Goal: Complete application form

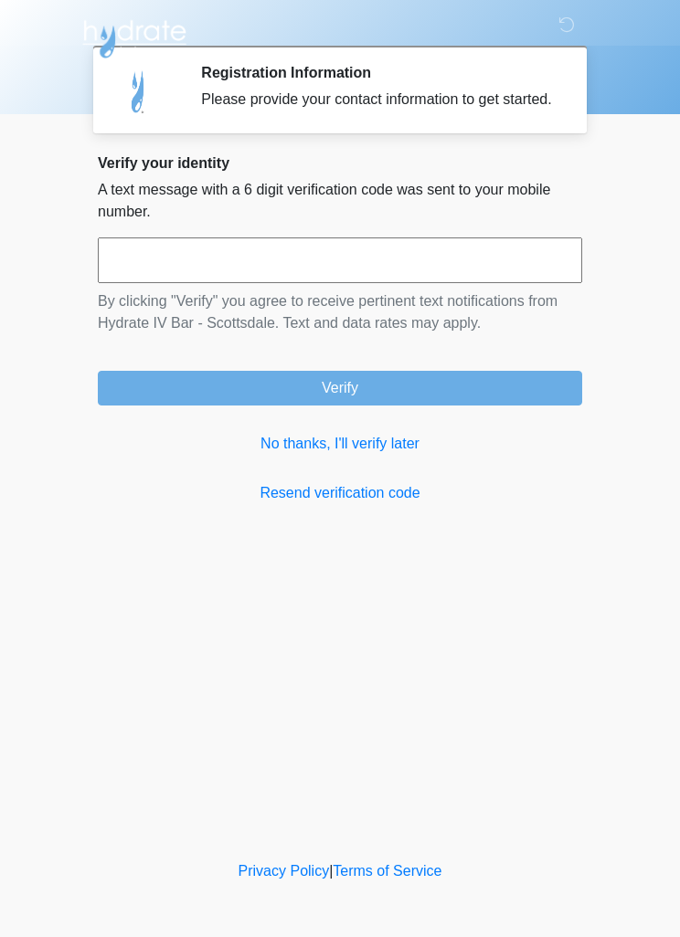
click at [295, 455] on link "No thanks, I'll verify later" at bounding box center [340, 444] width 484 height 22
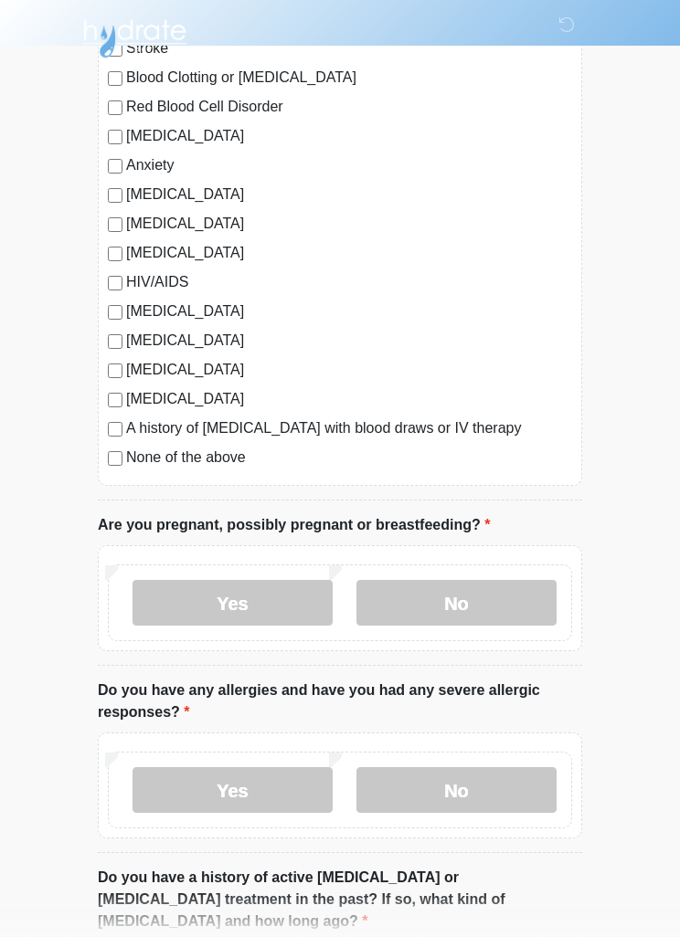
scroll to position [285, 0]
click at [492, 613] on label "No" at bounding box center [456, 603] width 200 height 46
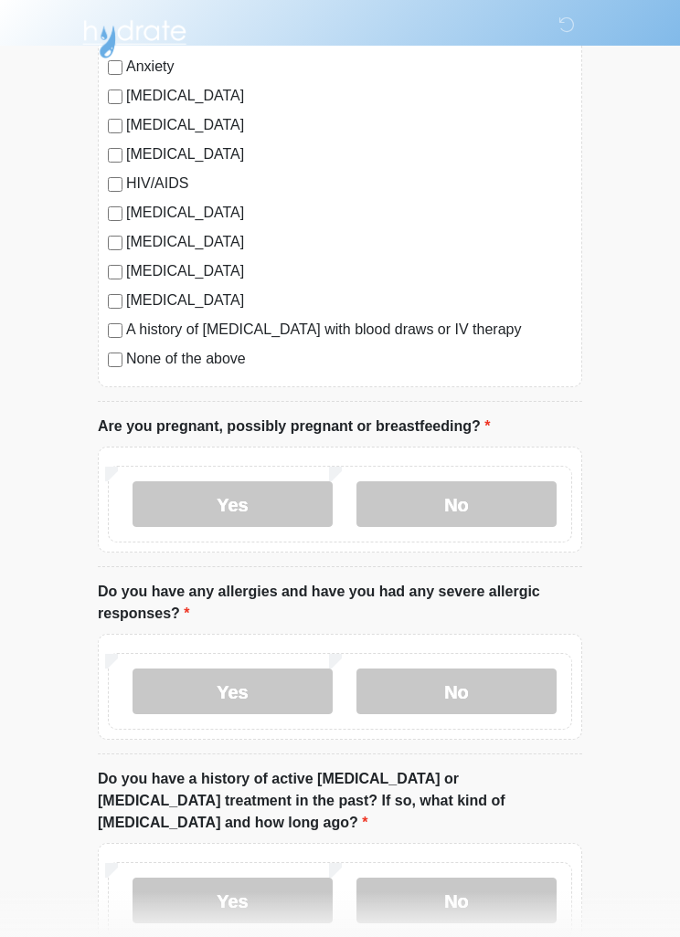
scroll to position [403, 0]
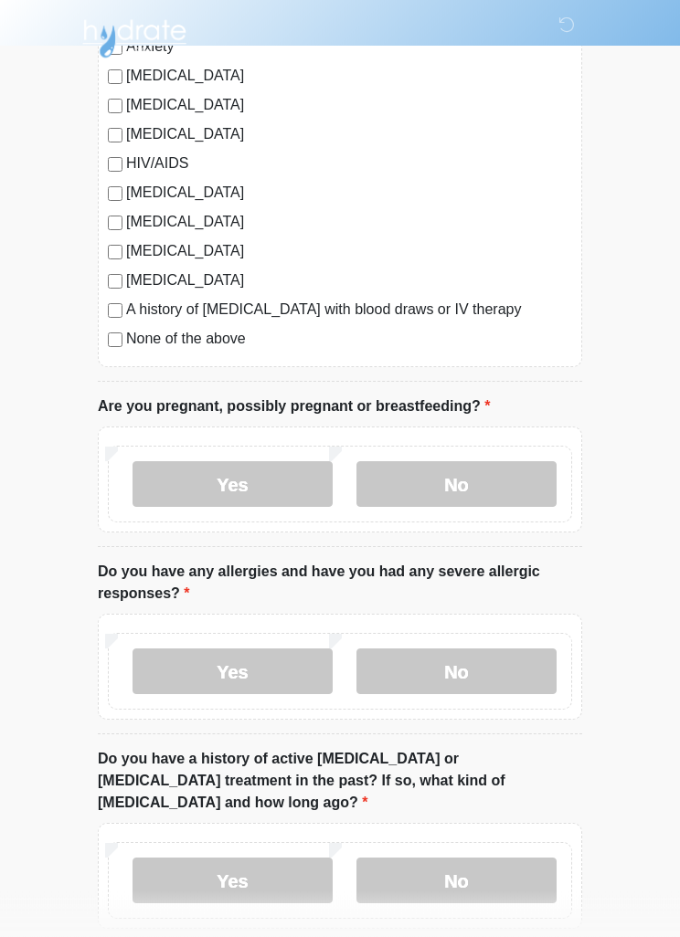
click at [199, 681] on label "Yes" at bounding box center [232, 673] width 200 height 46
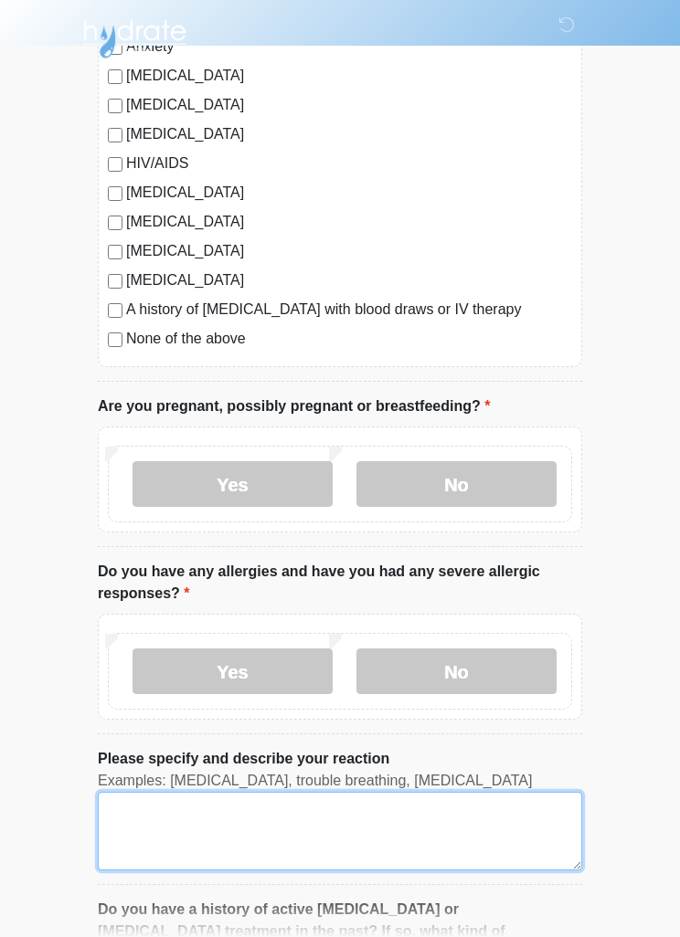
click at [381, 849] on textarea "Please specify and describe your reaction" at bounding box center [340, 831] width 484 height 79
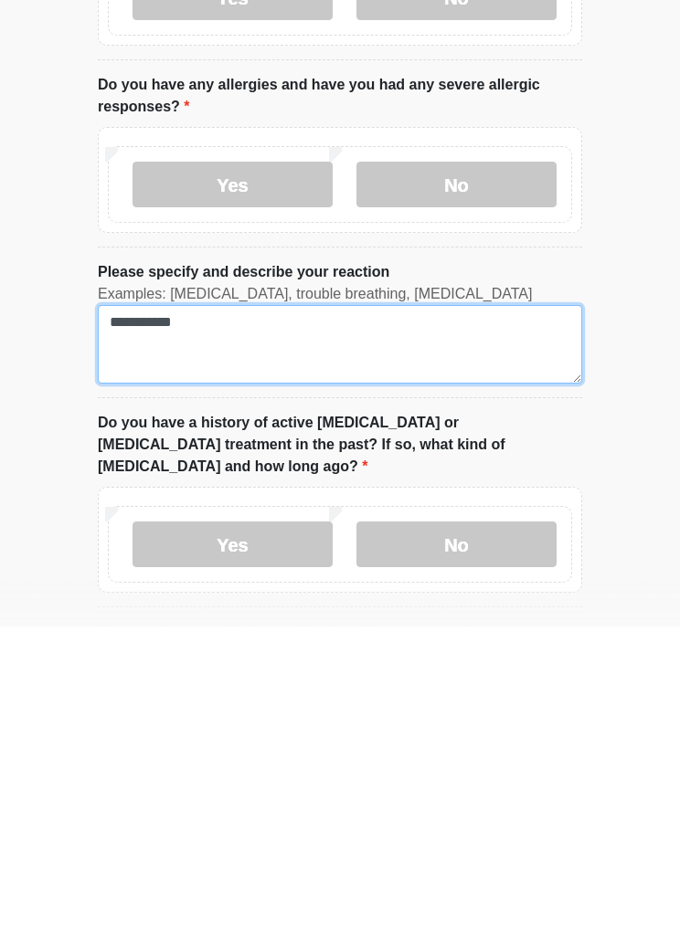
type textarea "**********"
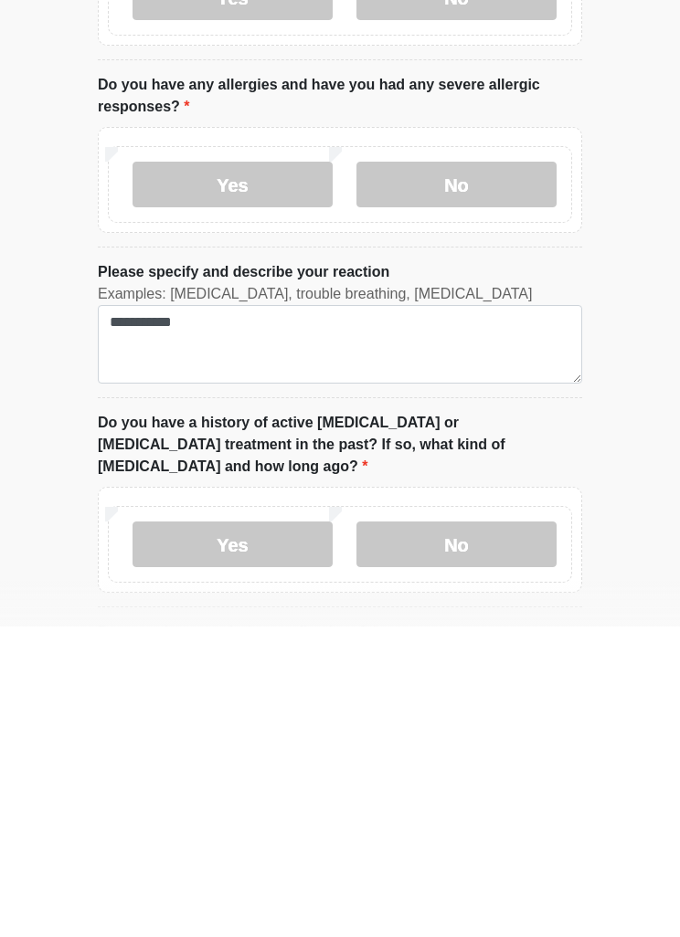
click at [491, 832] on label "No" at bounding box center [456, 855] width 200 height 46
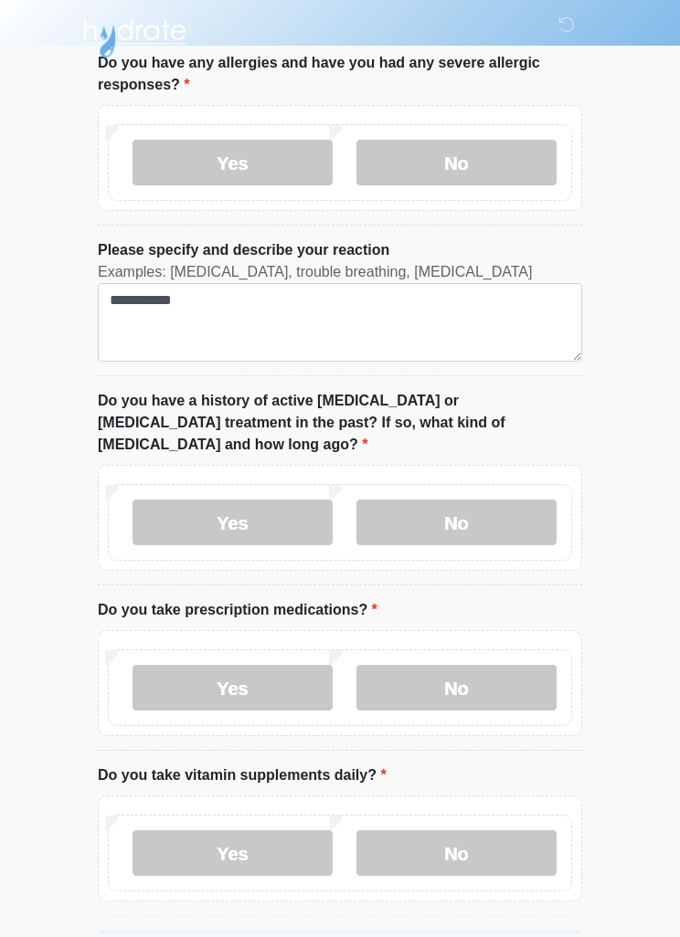
scroll to position [956, 0]
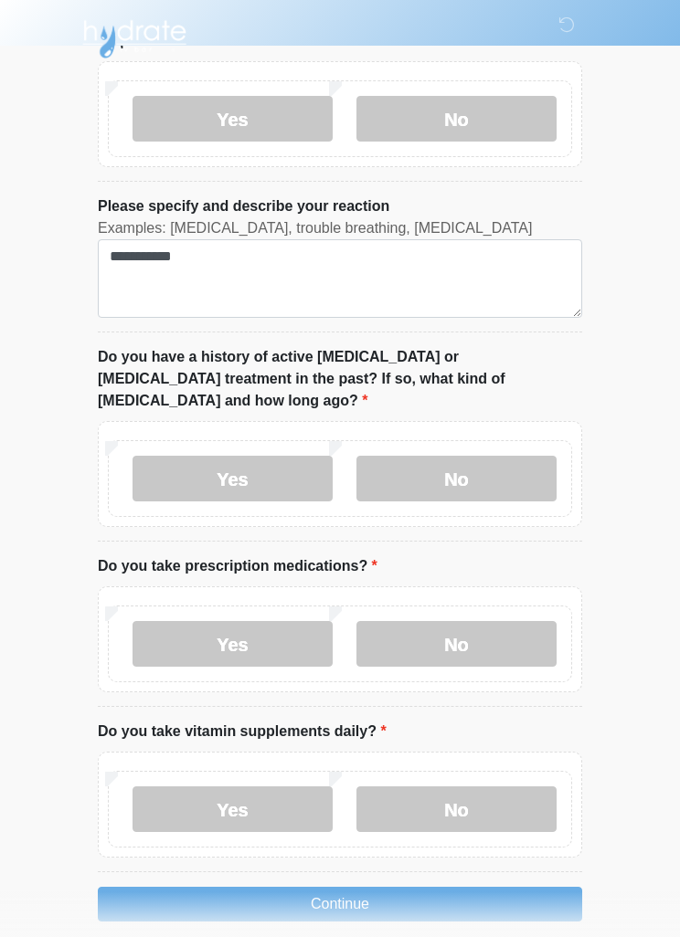
click at [199, 629] on label "Yes" at bounding box center [232, 644] width 200 height 46
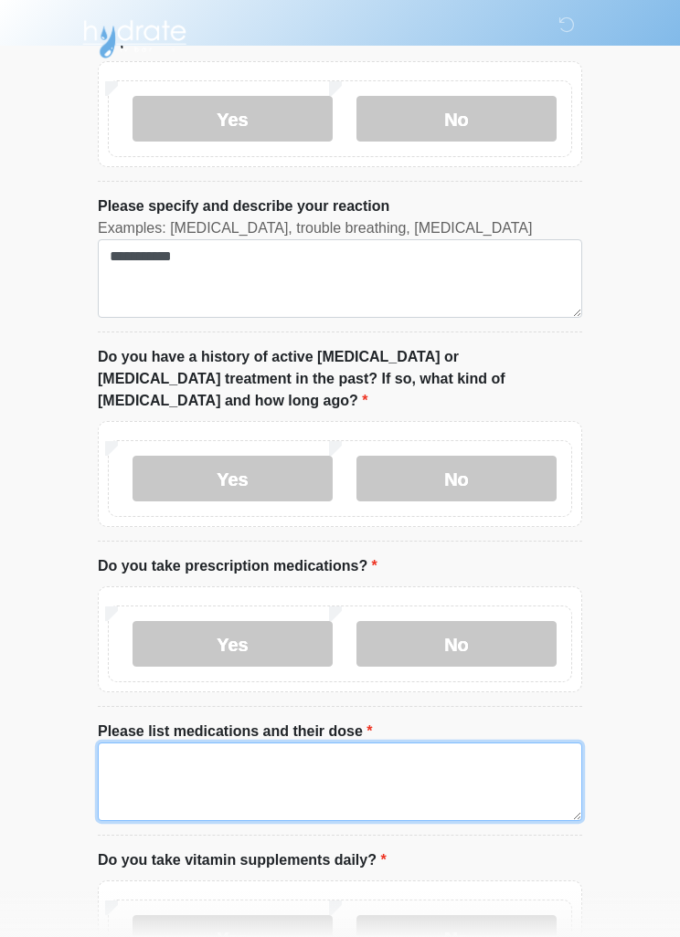
click at [399, 746] on textarea "Please list medications and their dose" at bounding box center [340, 782] width 484 height 79
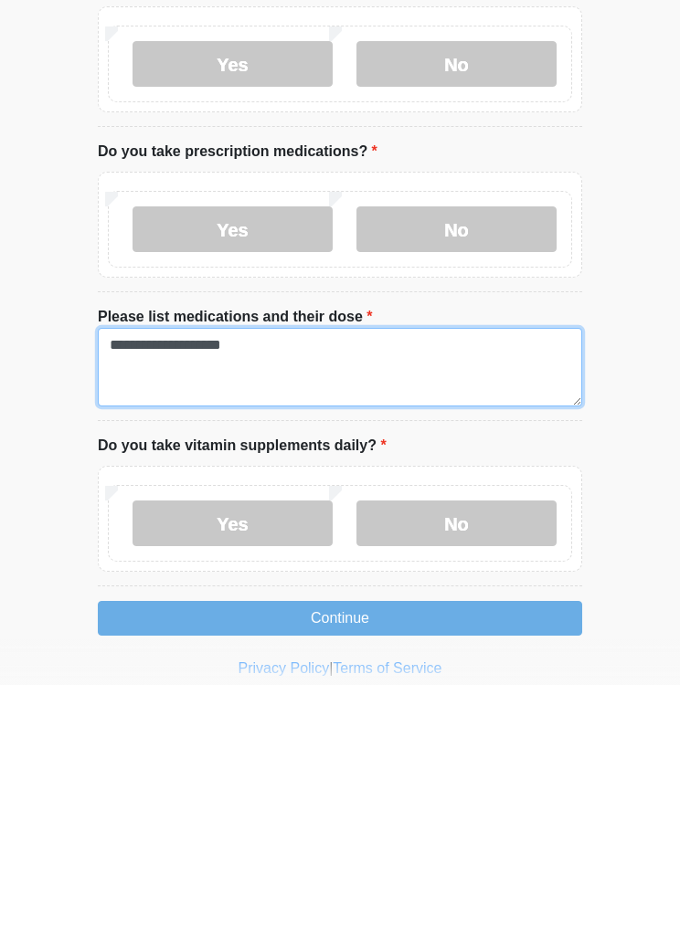
type textarea "**********"
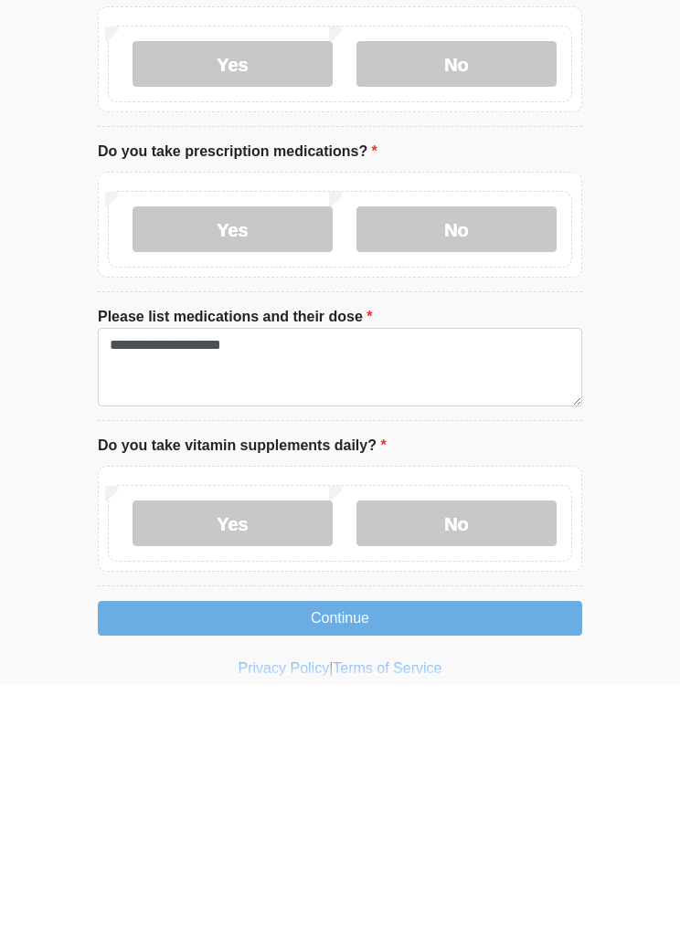
click at [493, 753] on label "No" at bounding box center [456, 776] width 200 height 46
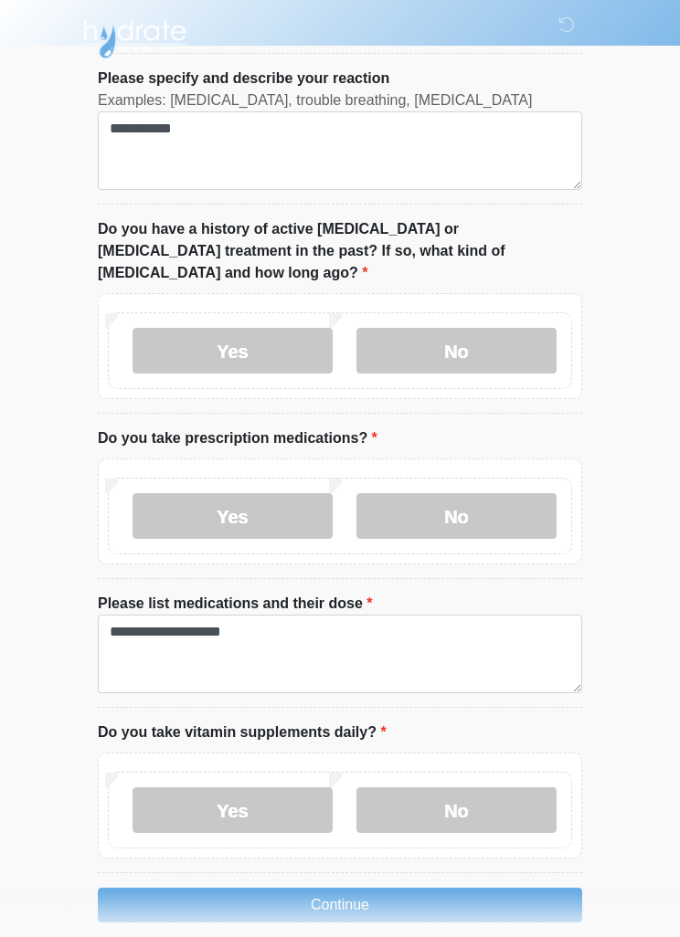
click at [470, 888] on button "Continue" at bounding box center [340, 905] width 484 height 35
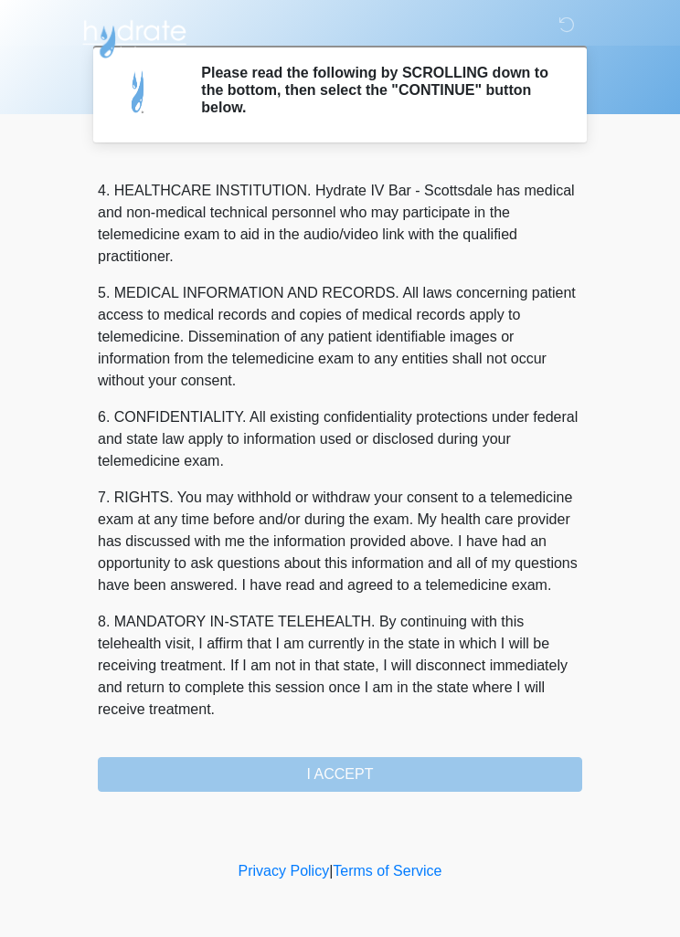
scroll to position [510, 0]
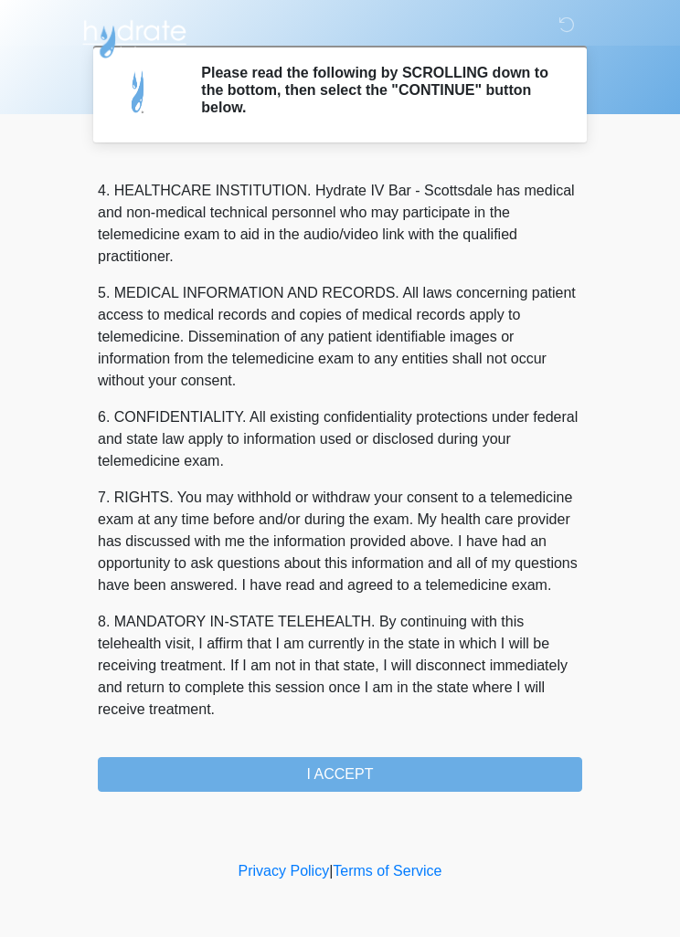
click at [438, 786] on button "I ACCEPT" at bounding box center [340, 774] width 484 height 35
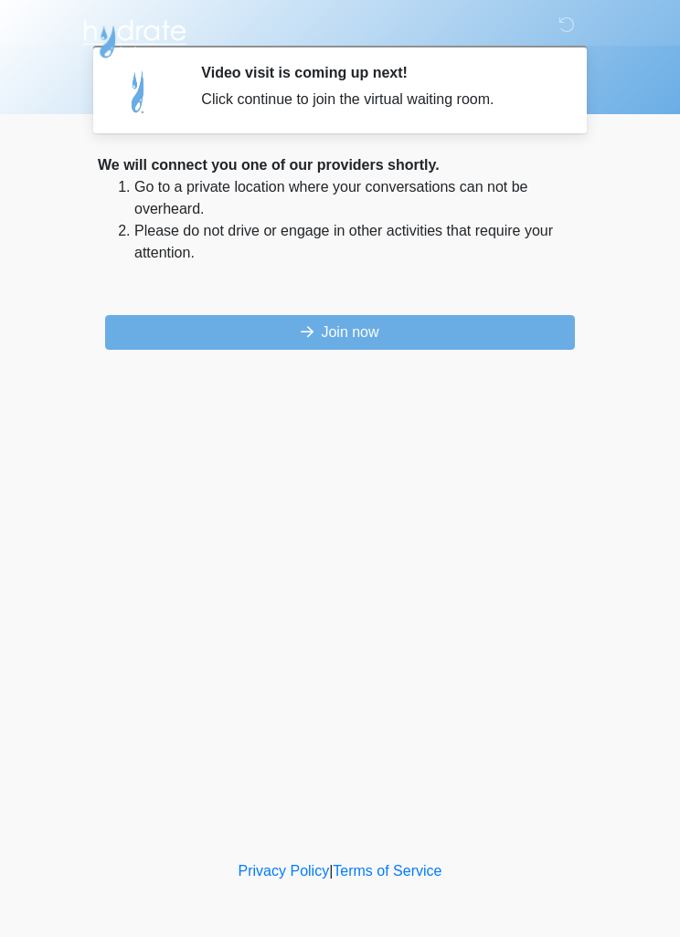
click at [569, 29] on icon at bounding box center [566, 24] width 16 height 16
click at [460, 333] on button "Join now" at bounding box center [340, 332] width 470 height 35
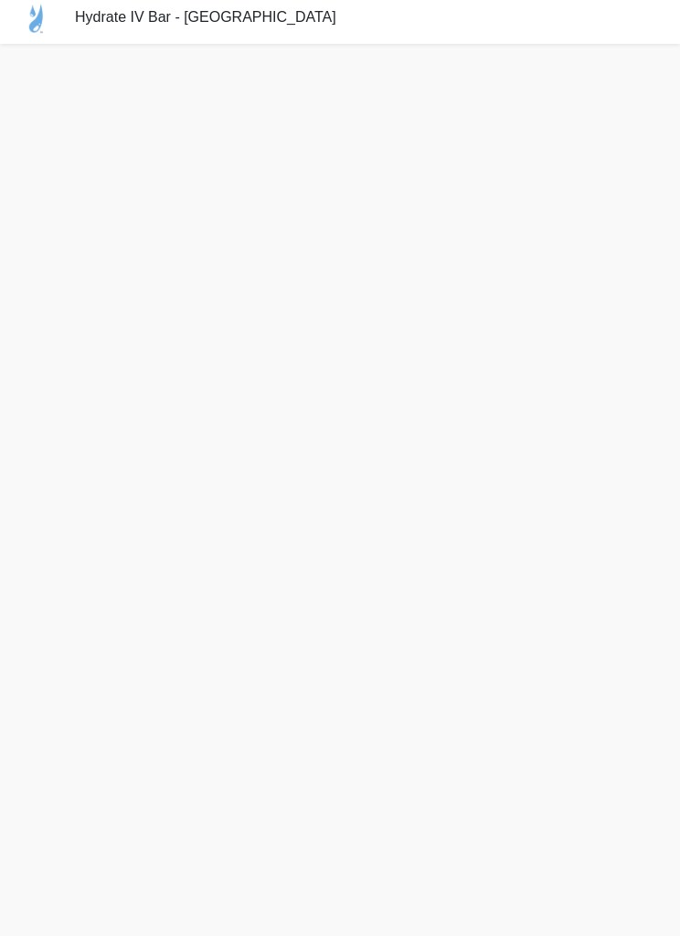
scroll to position [48, 0]
